Goal: Communication & Community: Answer question/provide support

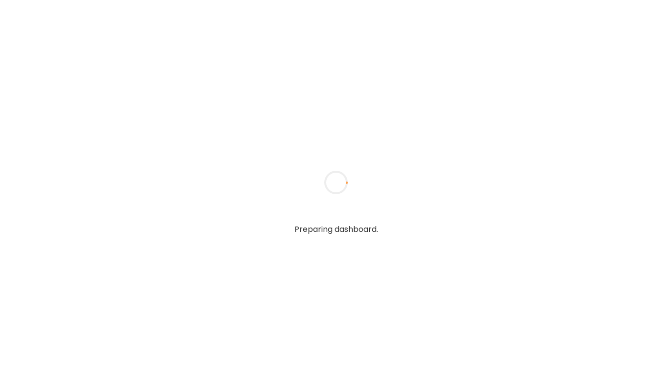
type textarea "**********"
type input "**********"
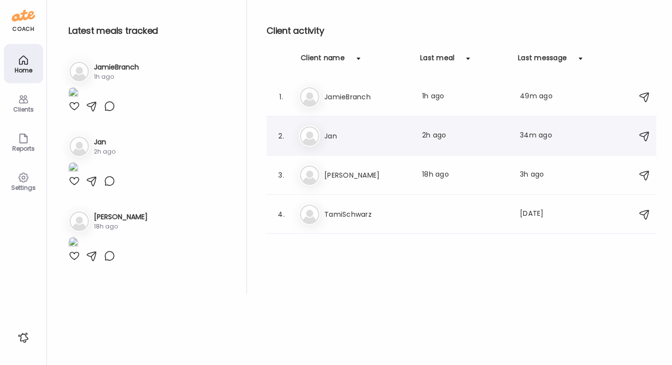
click at [334, 129] on div "[PERSON_NAME] Jan Last meal: 2h ago Last message: 34m ago I have lost 4 pounds!…" at bounding box center [463, 136] width 328 height 22
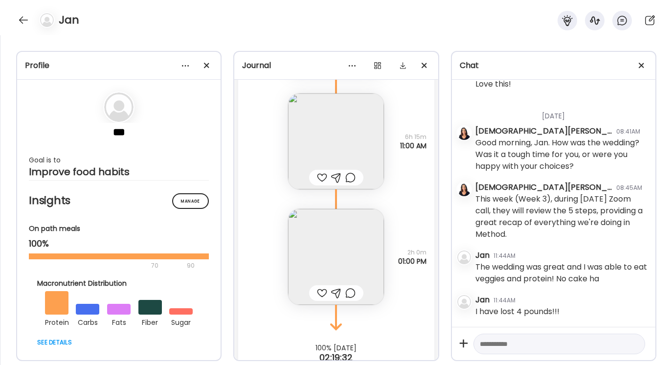
scroll to position [10265, 0]
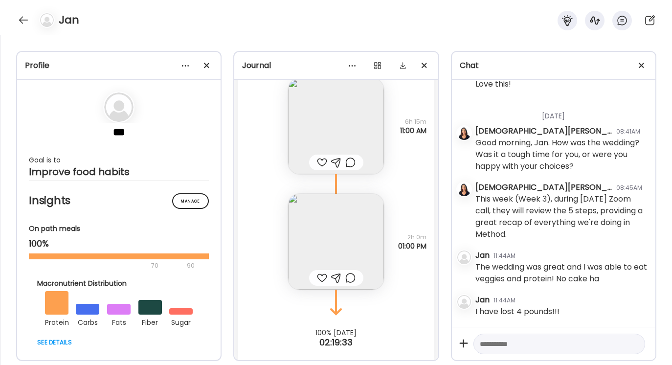
click at [340, 217] on img at bounding box center [336, 242] width 96 height 96
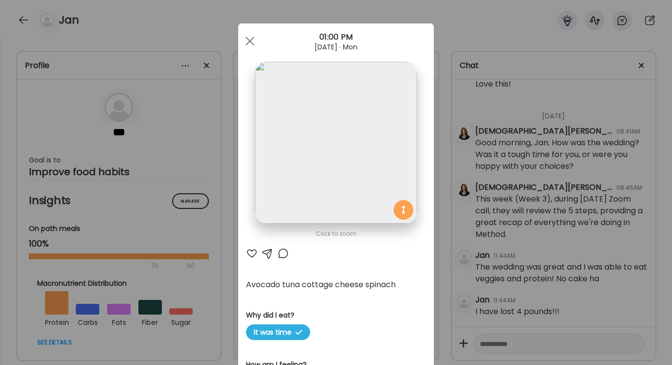
click at [266, 254] on div at bounding box center [268, 254] width 12 height 12
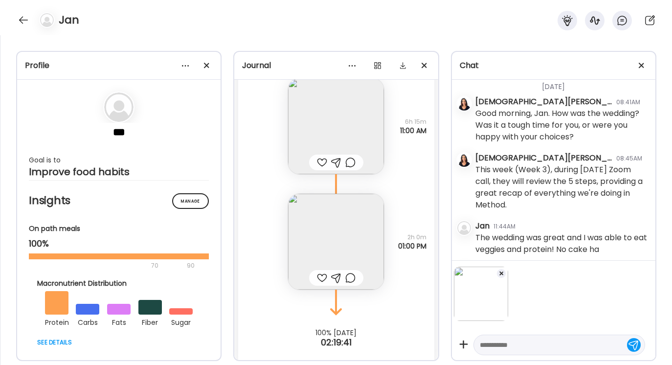
scroll to position [5618, 0]
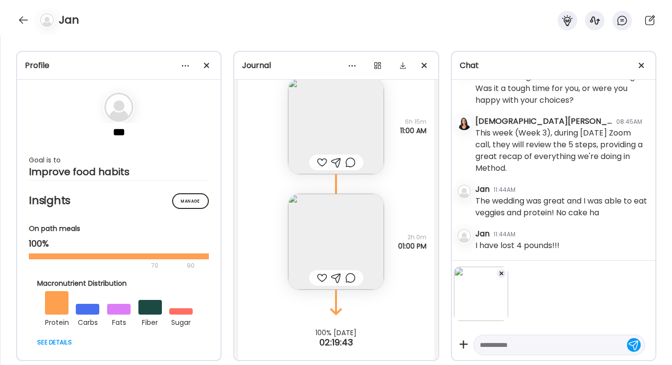
click at [499, 273] on div at bounding box center [502, 274] width 10 height 10
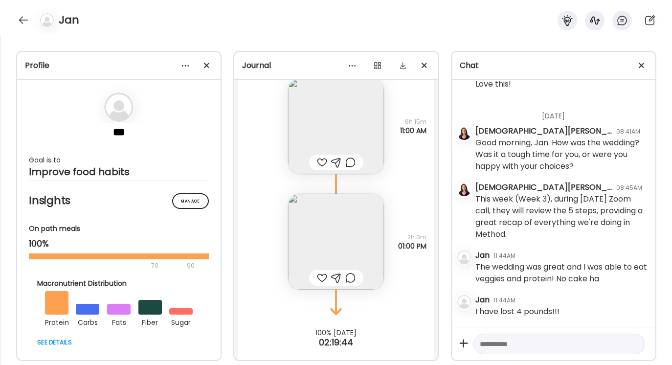
click at [481, 341] on textarea at bounding box center [550, 344] width 141 height 12
type textarea "**********"
click at [636, 344] on div at bounding box center [634, 344] width 14 height 14
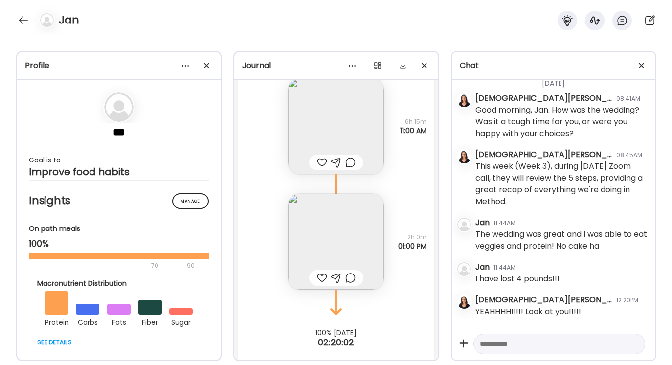
scroll to position [5589, 0]
click at [490, 336] on div at bounding box center [560, 344] width 172 height 21
click at [483, 341] on textarea at bounding box center [550, 344] width 141 height 12
drag, startPoint x: 480, startPoint y: 341, endPoint x: 551, endPoint y: 340, distance: 71.0
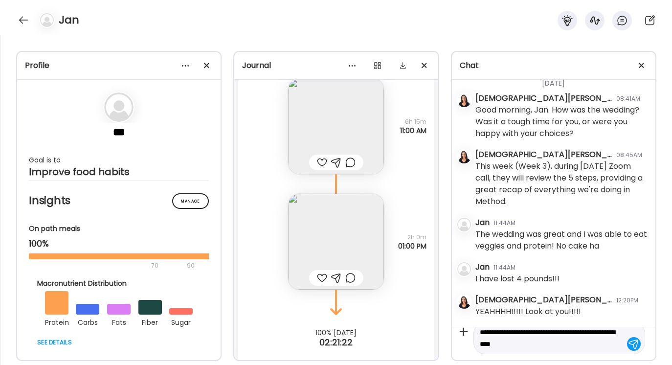
click at [551, 340] on textarea "**********" at bounding box center [550, 337] width 141 height 23
click at [473, 345] on button "See rewrite suggestions" at bounding box center [471, 338] width 8 height 22
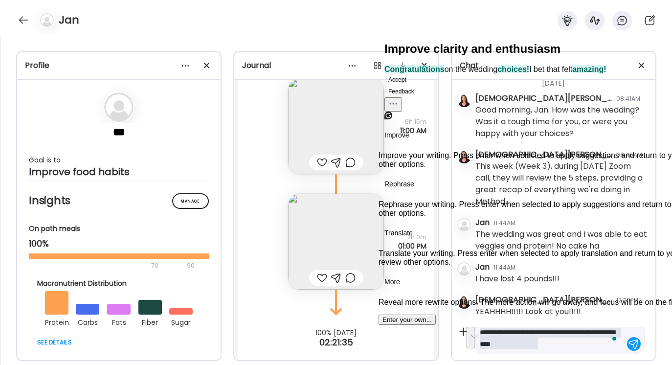
click at [408, 86] on button "Accept" at bounding box center [398, 80] width 26 height 12
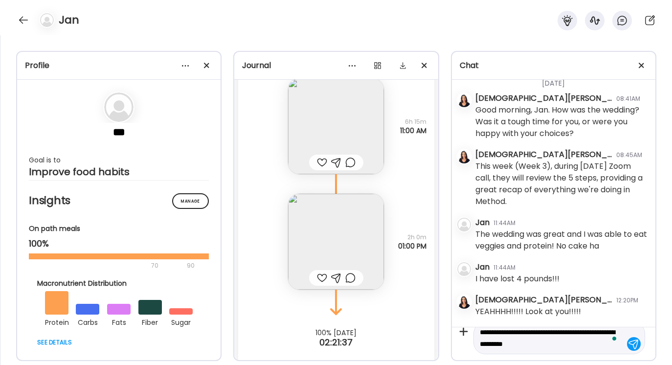
type textarea "**********"
click at [632, 346] on div at bounding box center [634, 344] width 14 height 14
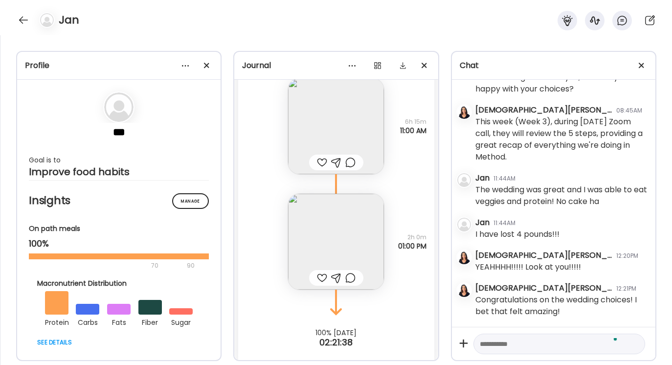
scroll to position [5633, 0]
click at [22, 19] on div at bounding box center [24, 20] width 16 height 16
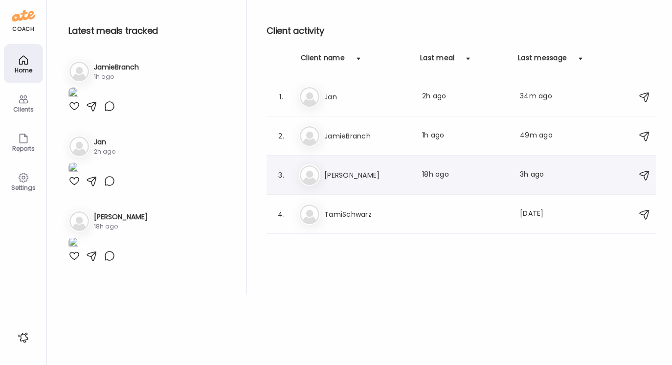
click at [339, 172] on h3 "[PERSON_NAME]" at bounding box center [367, 175] width 86 height 12
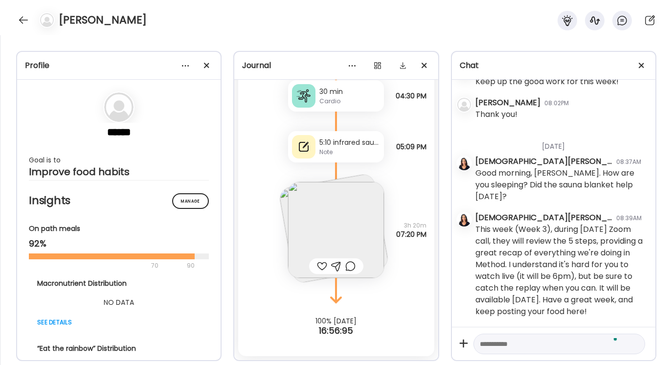
scroll to position [3883, 0]
click at [487, 343] on textarea "To enrich screen reader interactions, please activate Accessibility in Grammarl…" at bounding box center [550, 344] width 141 height 12
click at [23, 23] on div at bounding box center [24, 20] width 16 height 16
